Goal: Information Seeking & Learning: Find specific page/section

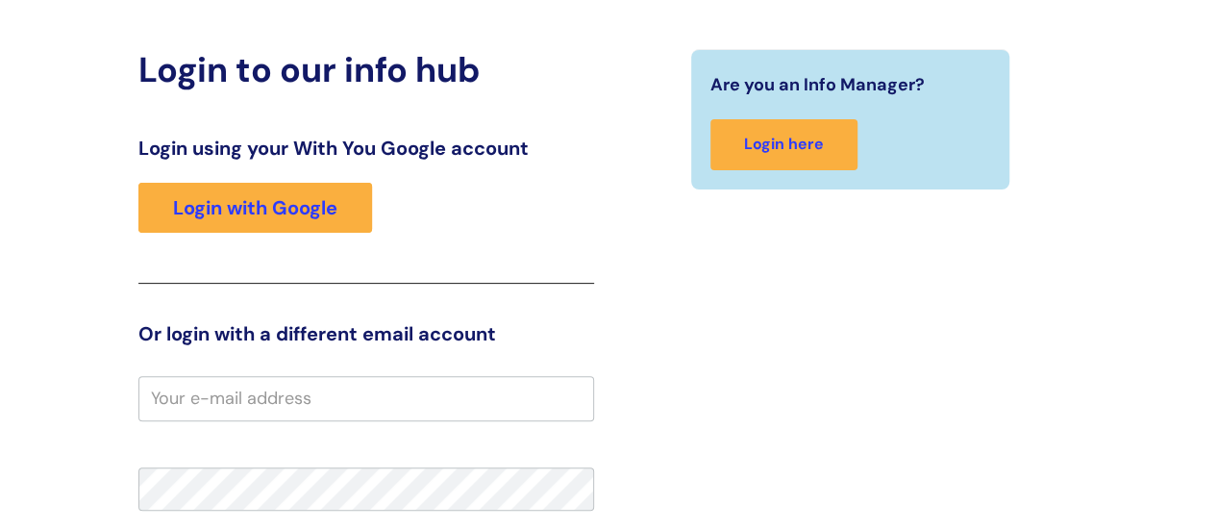
scroll to position [126, 0]
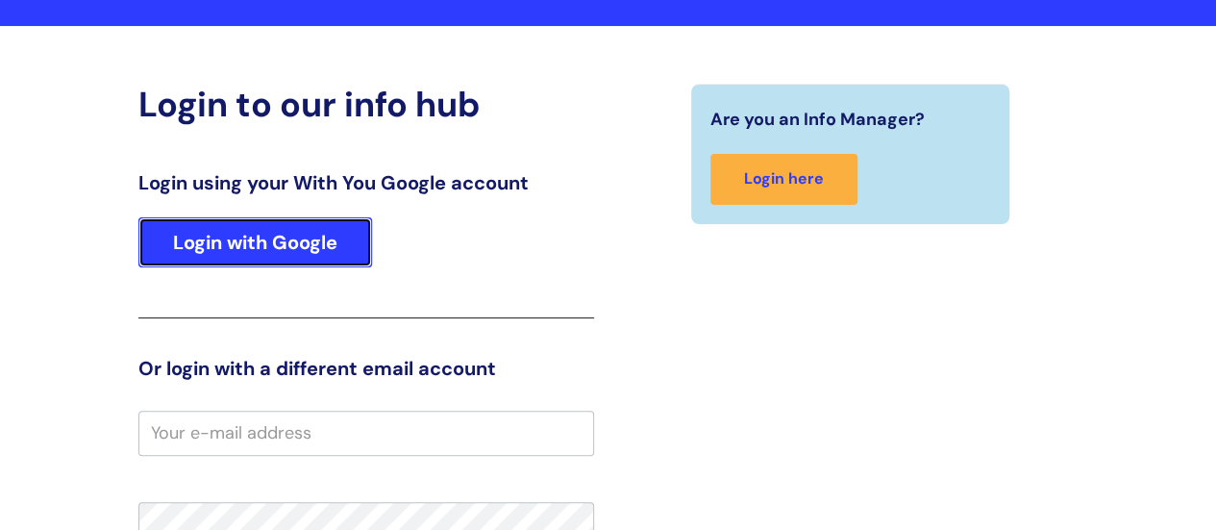
click at [286, 243] on link "Login with Google" at bounding box center [255, 242] width 234 height 50
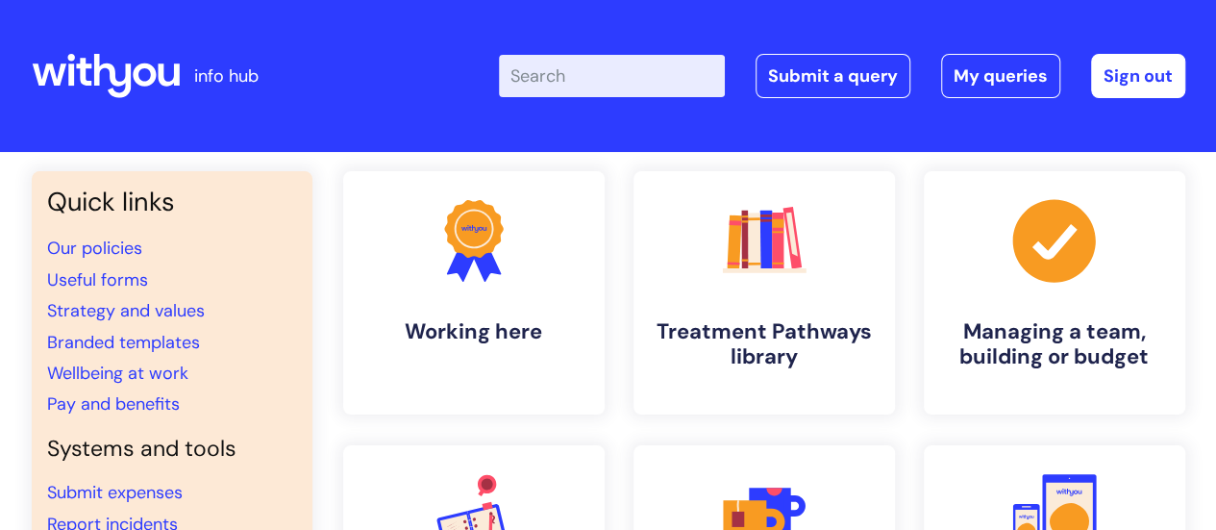
click at [544, 76] on input "Enter your search term here..." at bounding box center [612, 76] width 226 height 42
type input "referer"
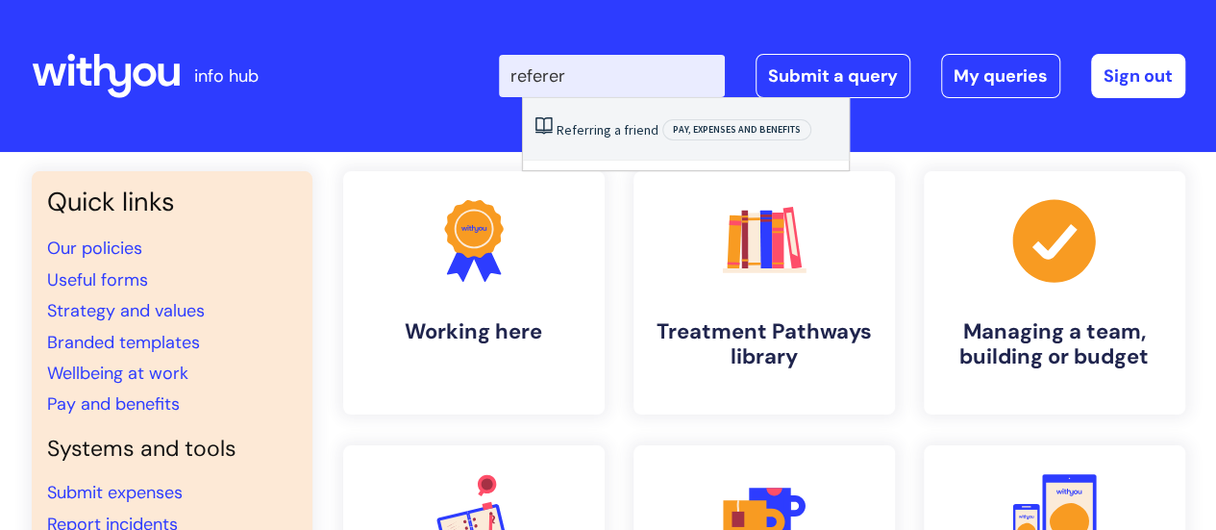
click at [615, 133] on link "Referring a friend" at bounding box center [607, 129] width 102 height 17
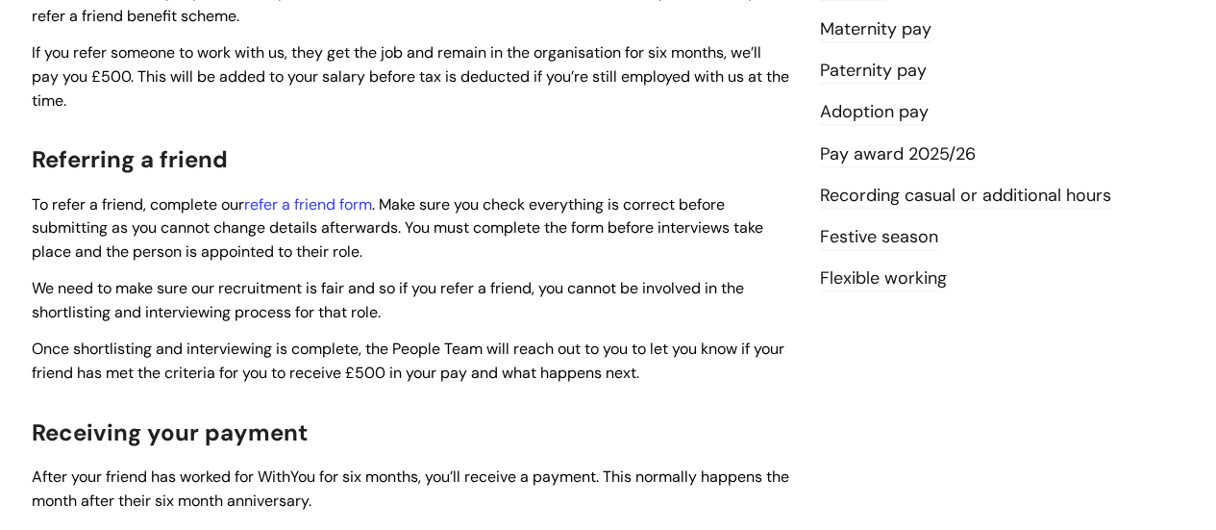
scroll to position [617, 0]
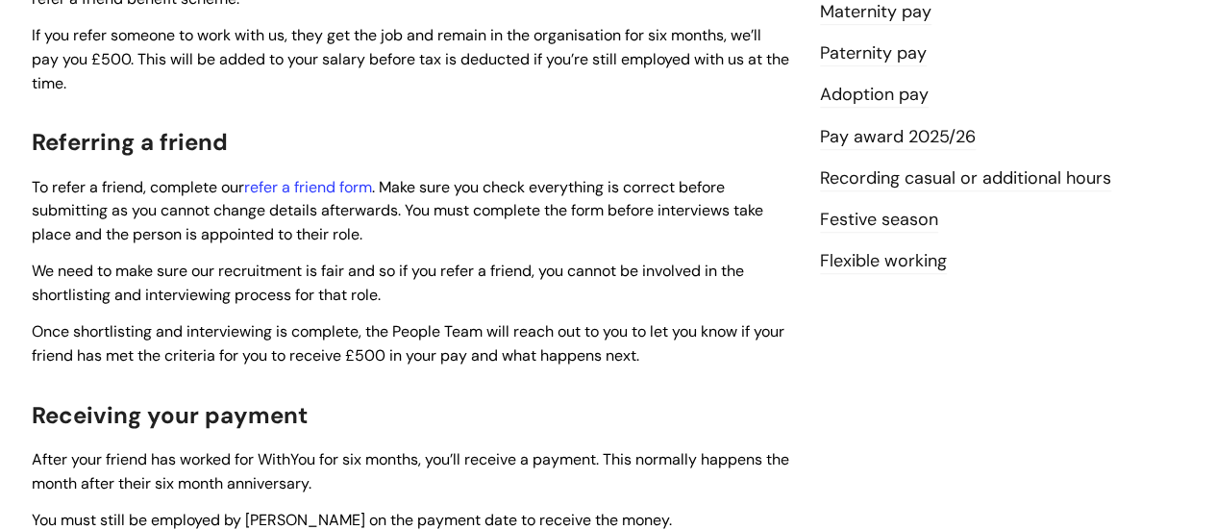
drag, startPoint x: 1221, startPoint y: 103, endPoint x: 1249, endPoint y: 280, distance: 179.2
click at [302, 183] on link "refer a friend form" at bounding box center [308, 187] width 128 height 20
